Goal: Task Accomplishment & Management: Manage account settings

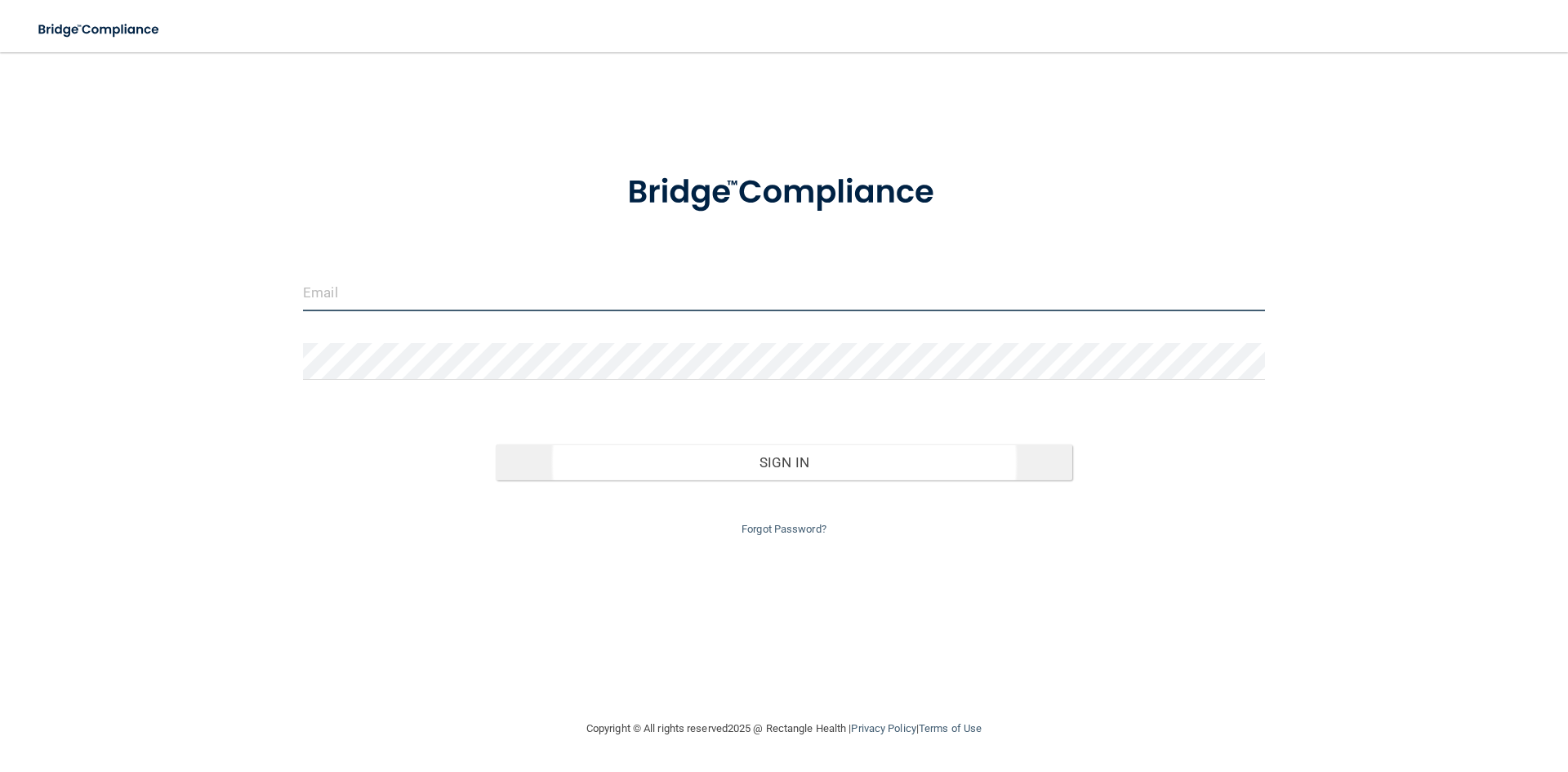
type input "[PERSON_NAME][EMAIL_ADDRESS][DOMAIN_NAME]"
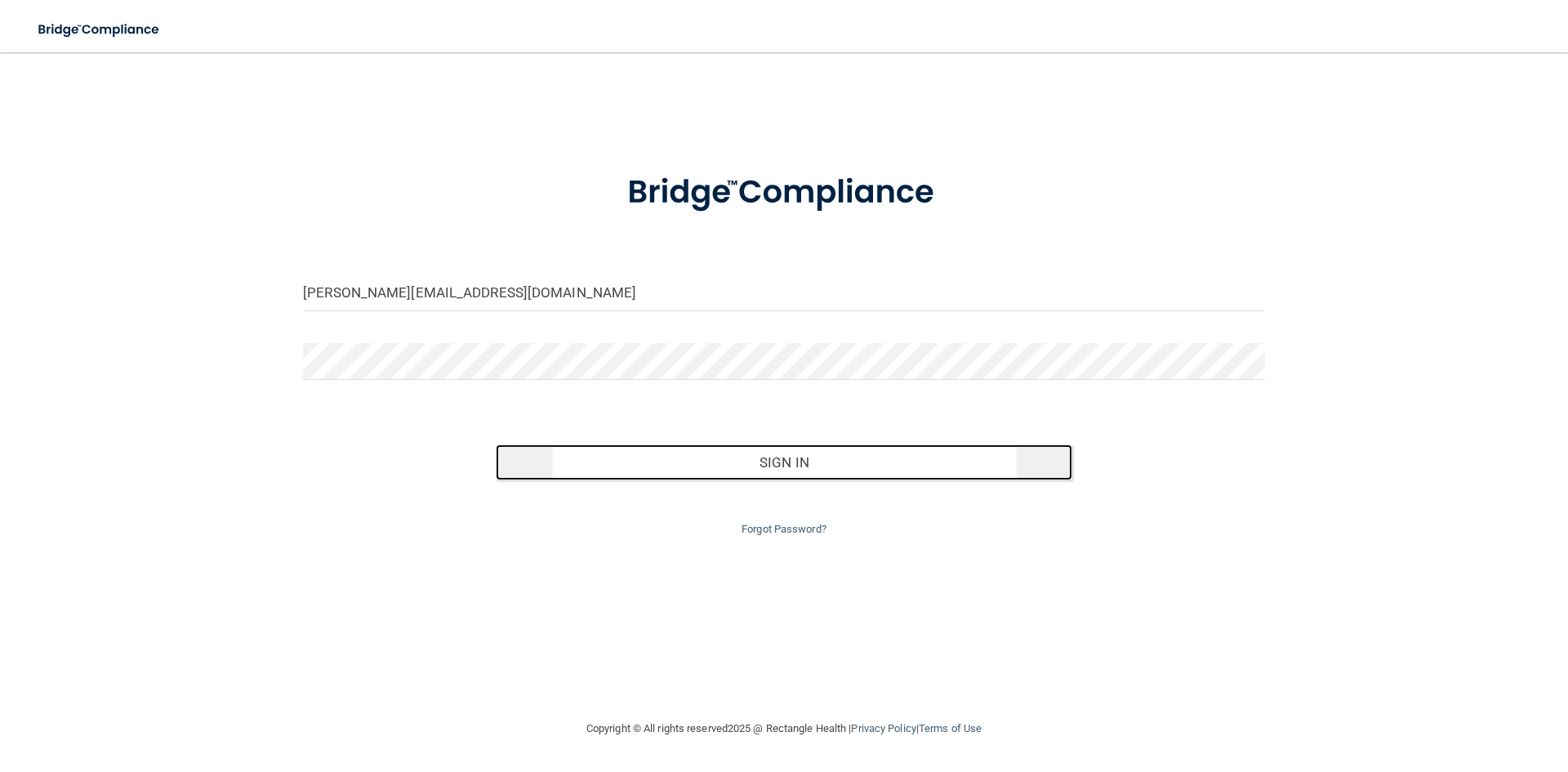
click at [684, 467] on button "Sign In" at bounding box center [784, 462] width 577 height 36
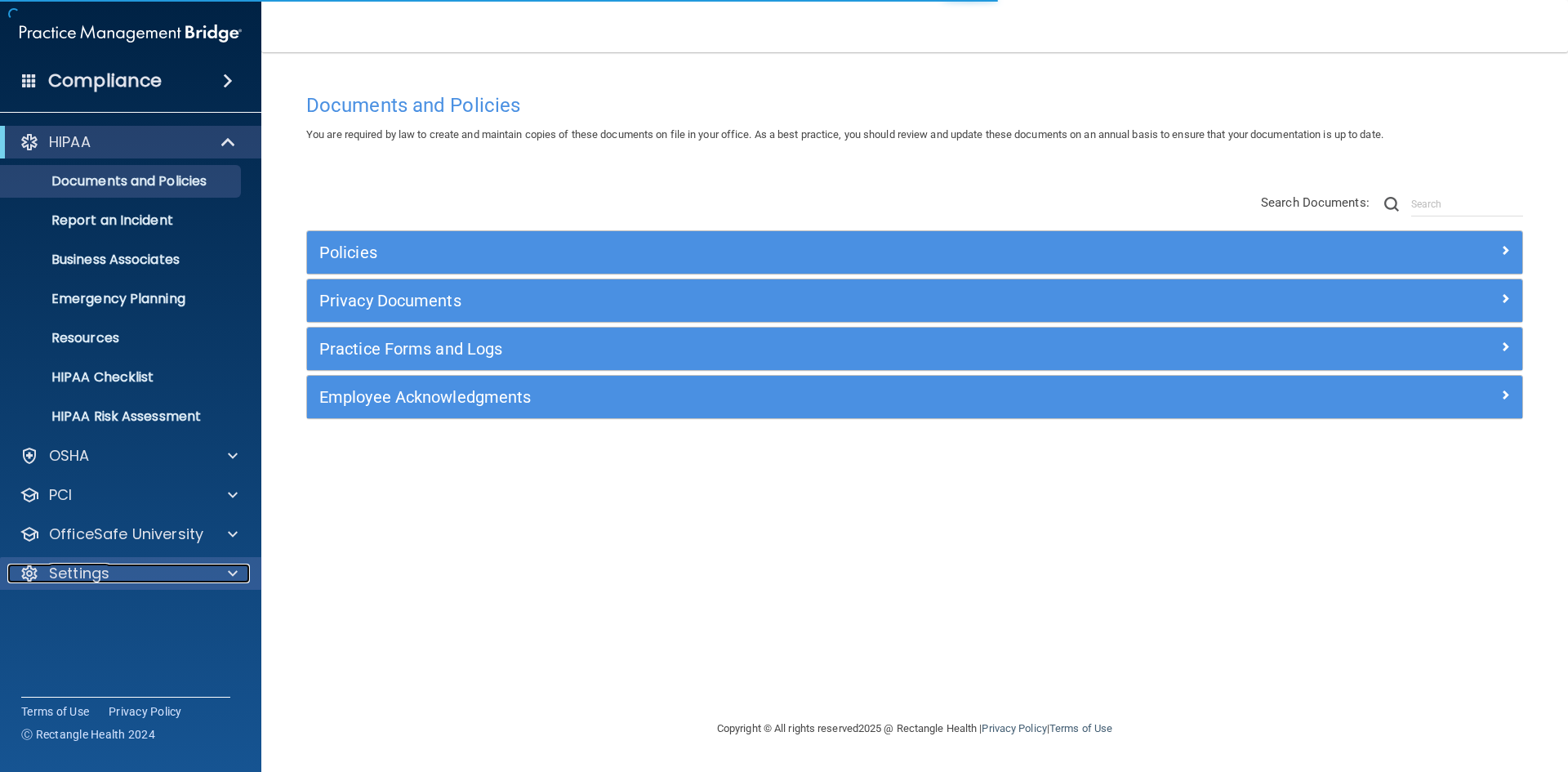
click at [106, 574] on p "Settings" at bounding box center [80, 573] width 61 height 20
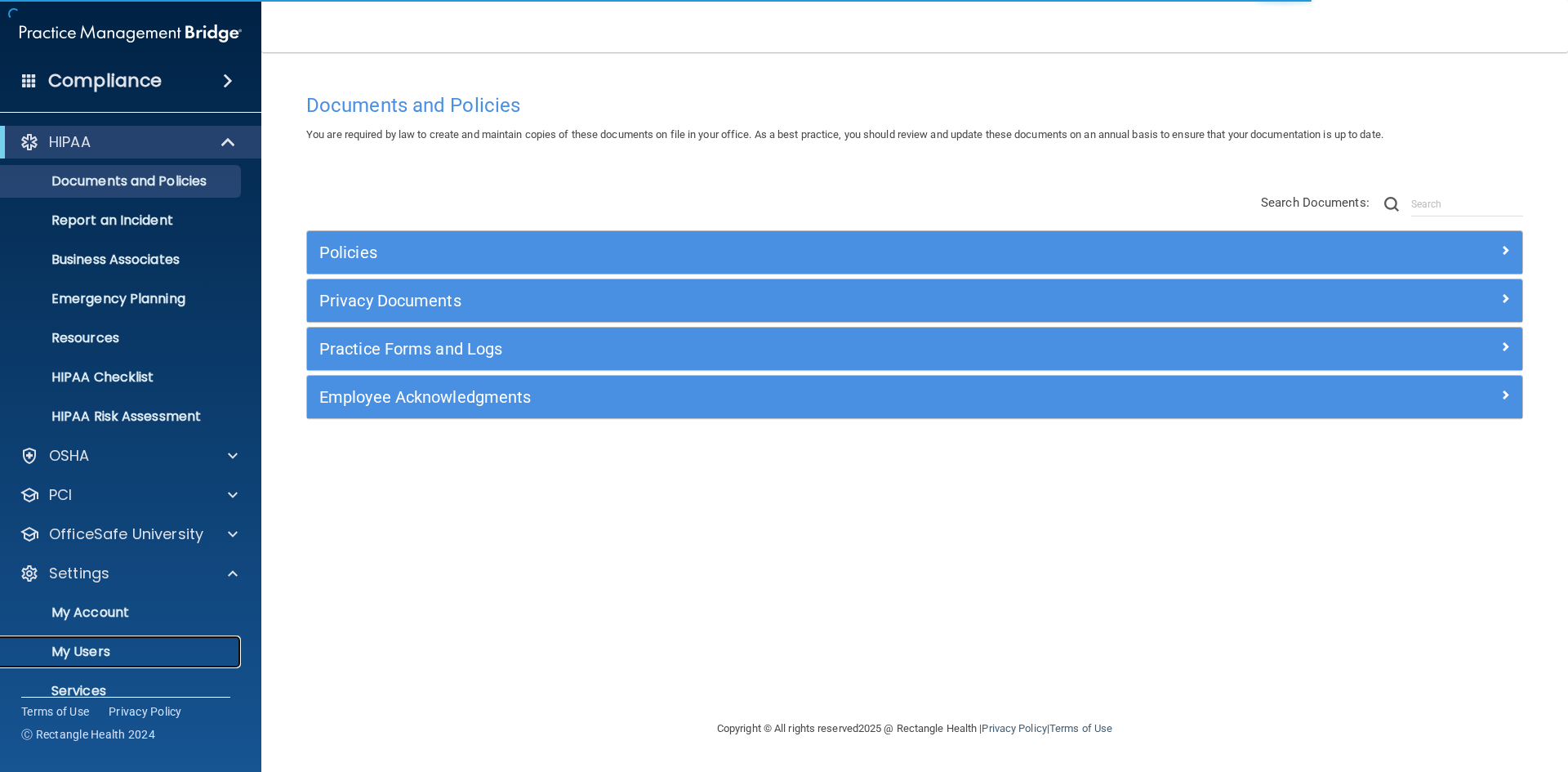
click at [136, 657] on p "My Users" at bounding box center [122, 651] width 223 height 16
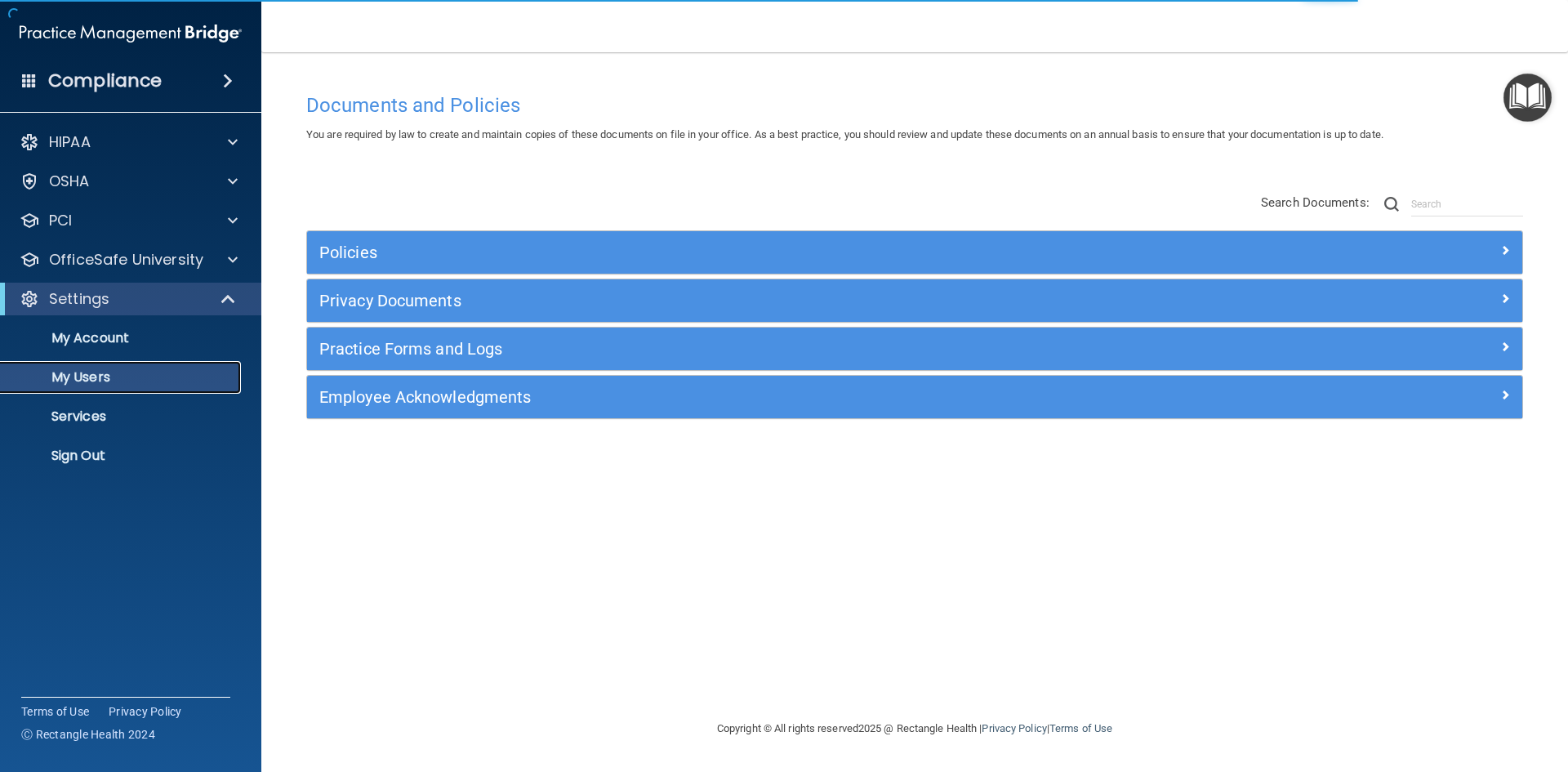
select select "20"
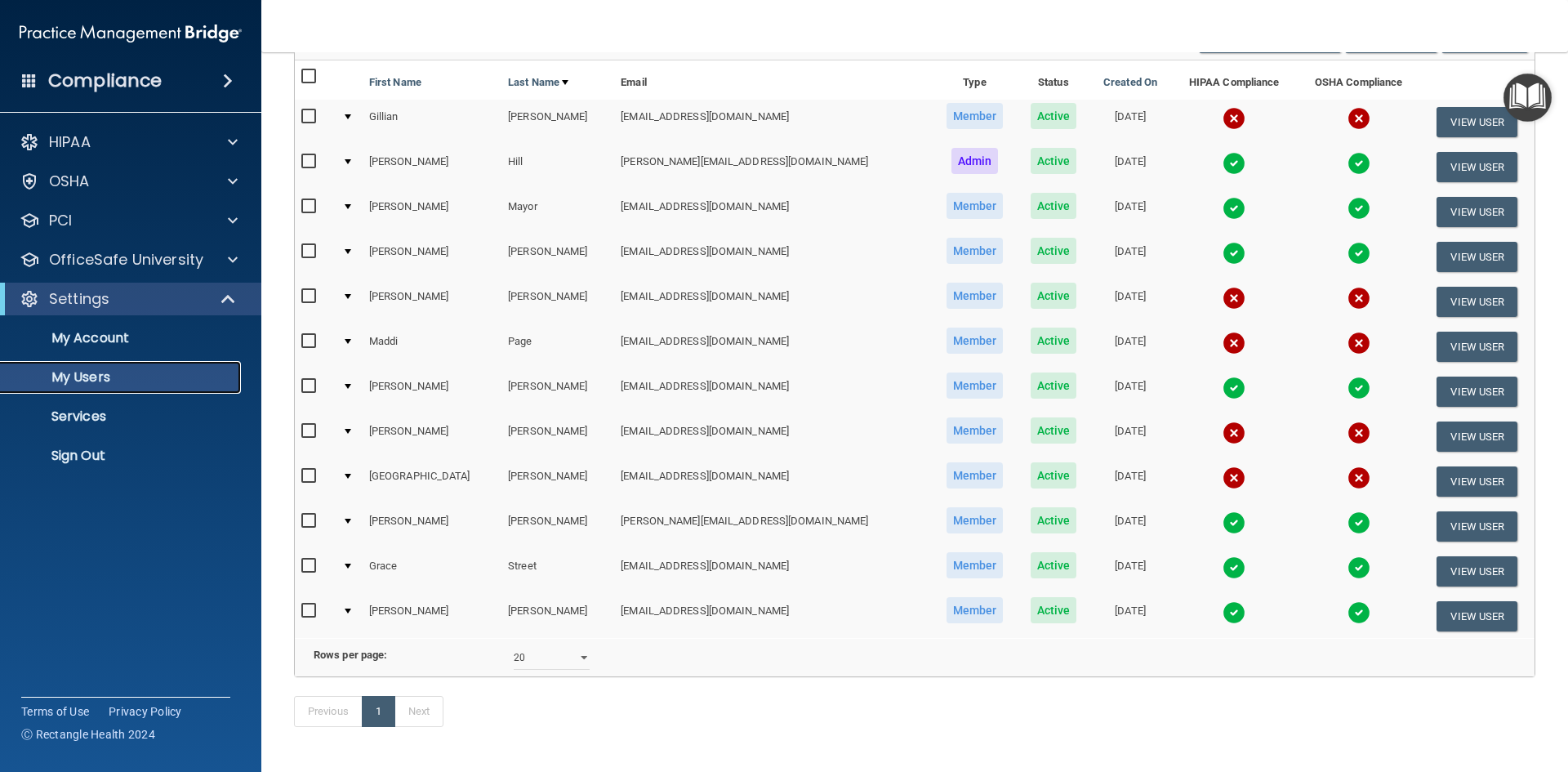
scroll to position [164, 0]
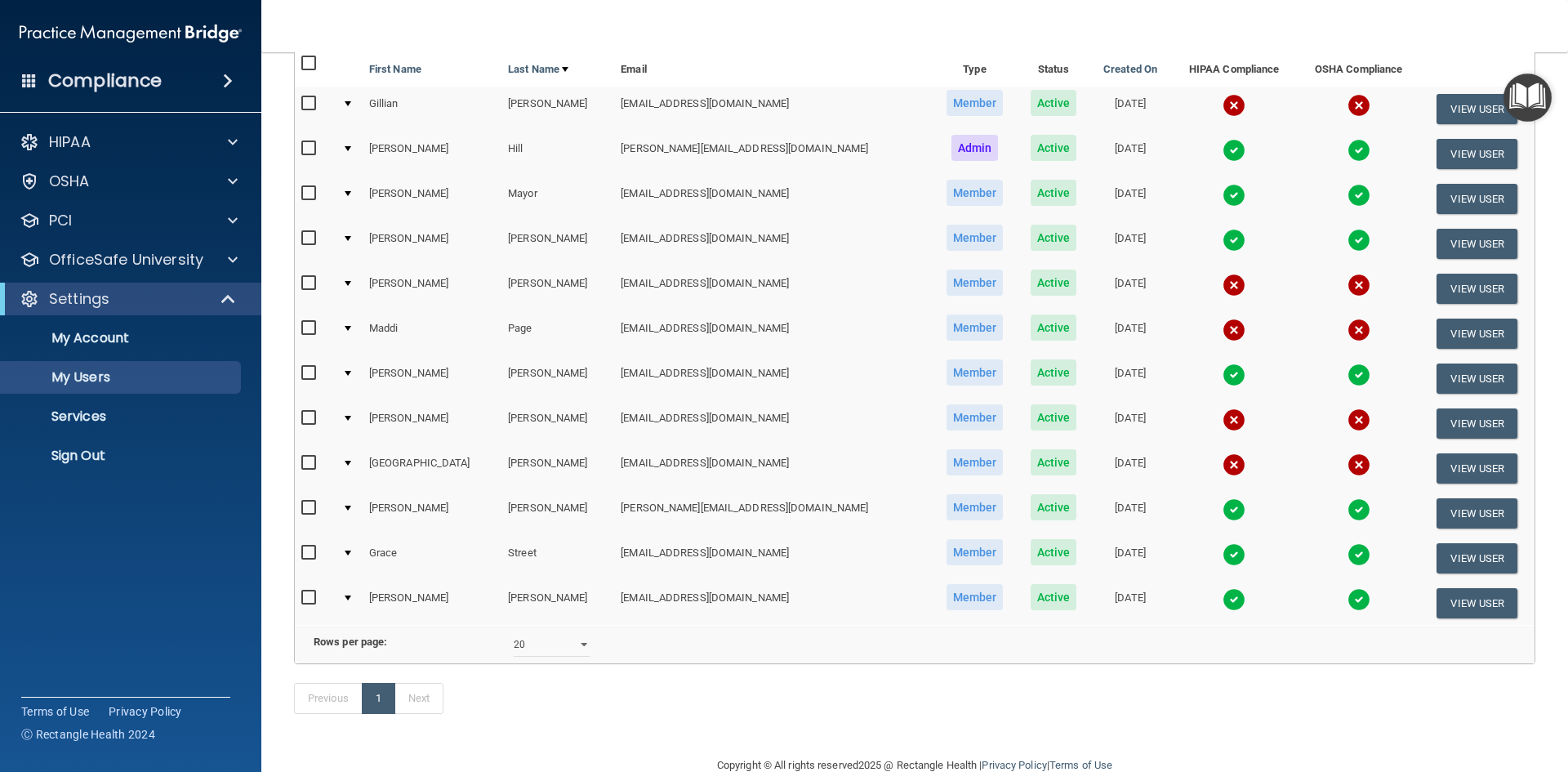
click at [1223, 603] on img at bounding box center [1234, 600] width 23 height 23
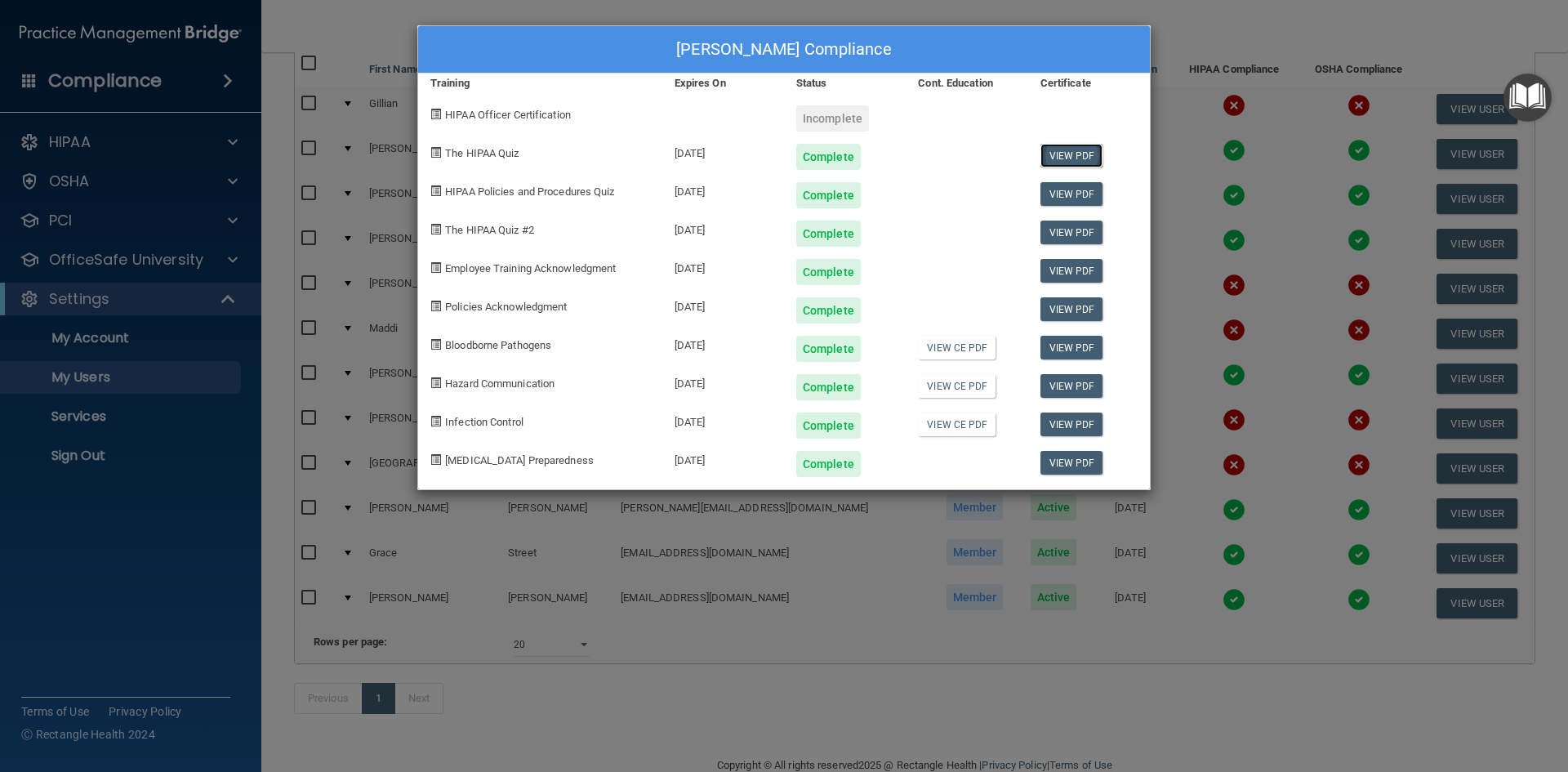
click at [1059, 158] on link "View PDF" at bounding box center [1072, 155] width 63 height 24
click at [1074, 201] on link "View PDF" at bounding box center [1072, 194] width 63 height 24
click at [1068, 231] on link "View PDF" at bounding box center [1072, 232] width 63 height 24
click at [1088, 348] on link "View PDF" at bounding box center [1072, 347] width 63 height 24
click at [1052, 391] on link "View PDF" at bounding box center [1072, 385] width 63 height 24
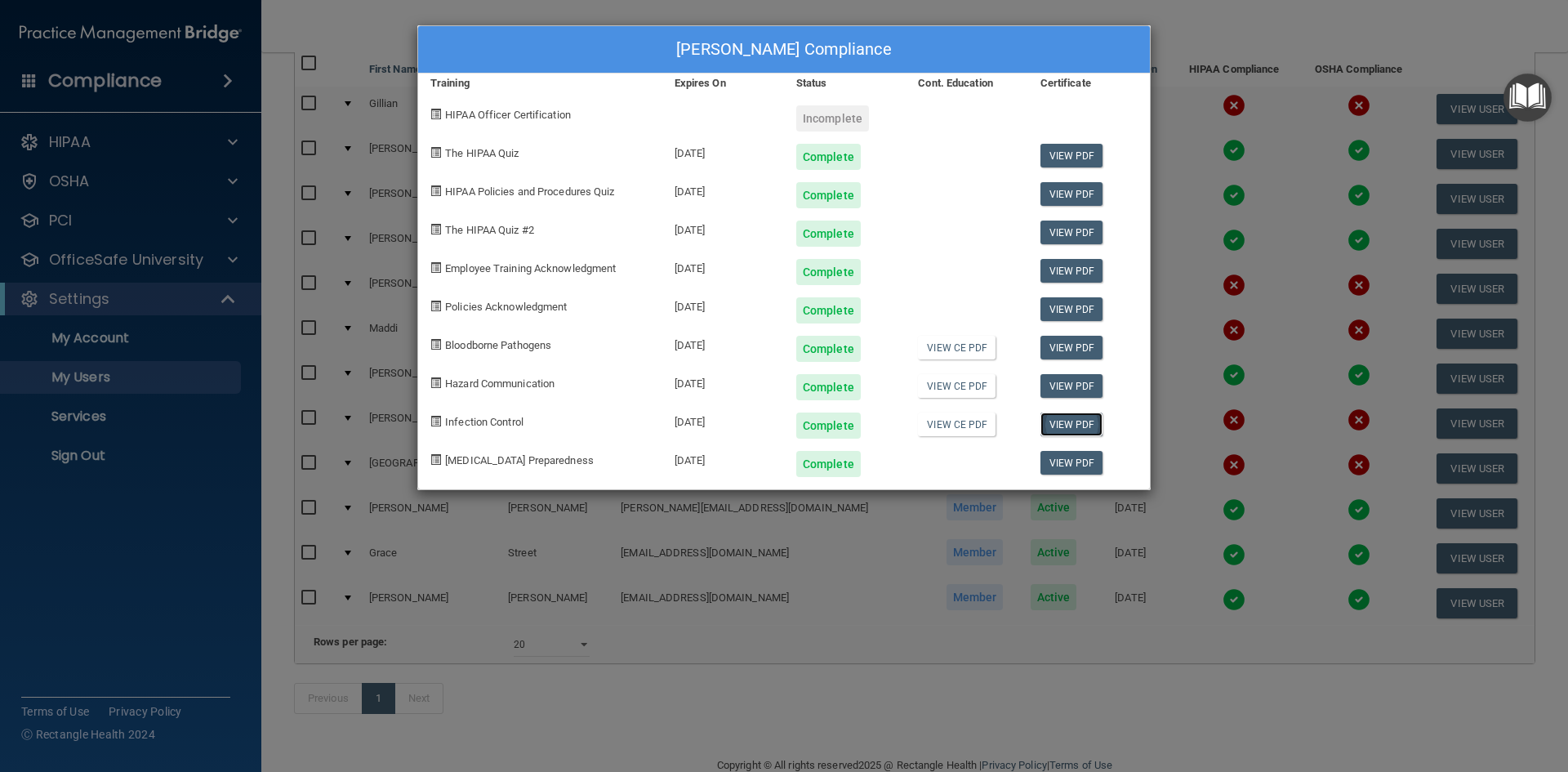
click at [1066, 424] on link "View PDF" at bounding box center [1072, 424] width 63 height 24
click at [1194, 34] on div "[PERSON_NAME] Compliance Training Expires On Status Cont. Education Certificate…" at bounding box center [784, 386] width 1568 height 772
